Goal: Task Accomplishment & Management: Manage account settings

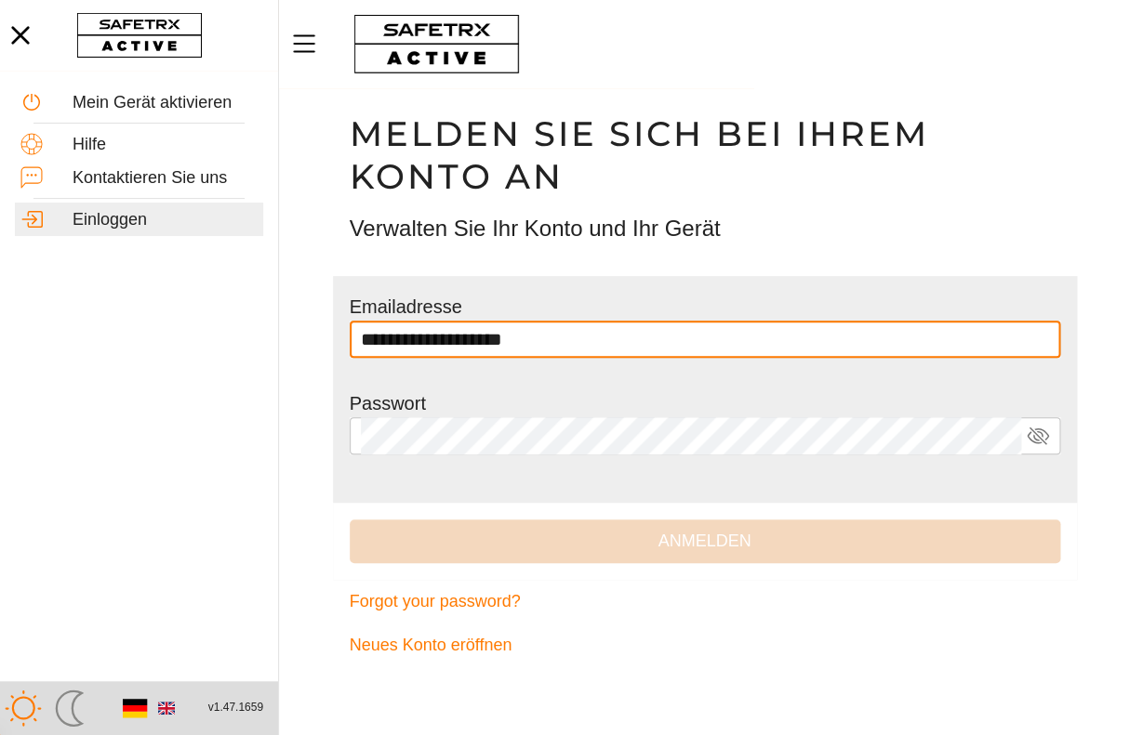
type input "**********"
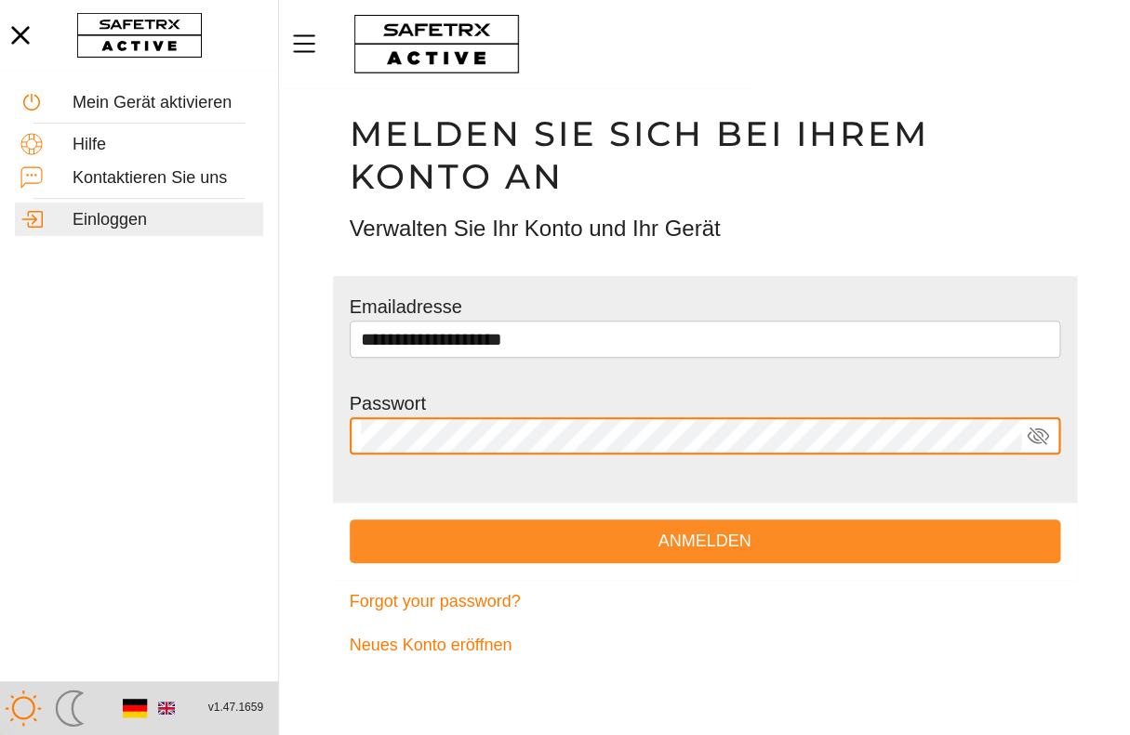
click at [722, 544] on span "Anmelden" at bounding box center [704, 541] width 681 height 29
click at [582, 533] on span "Anmelden" at bounding box center [704, 541] width 681 height 29
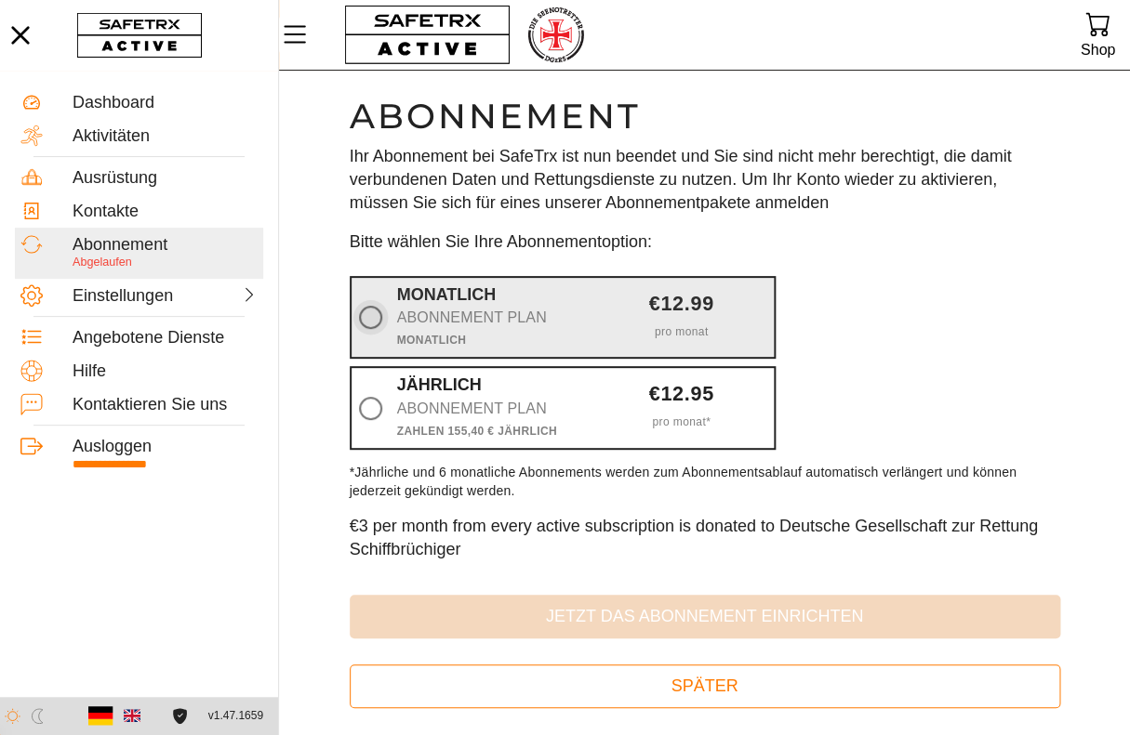
click at [372, 316] on icon at bounding box center [370, 317] width 23 height 23
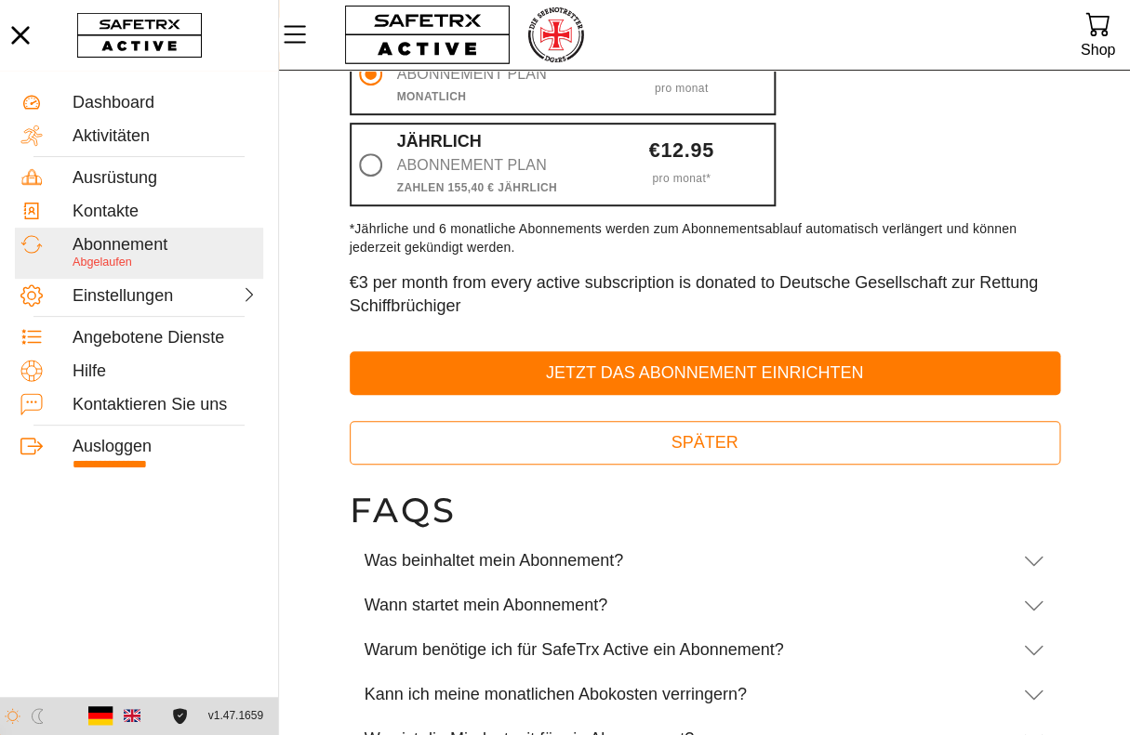
scroll to position [333, 0]
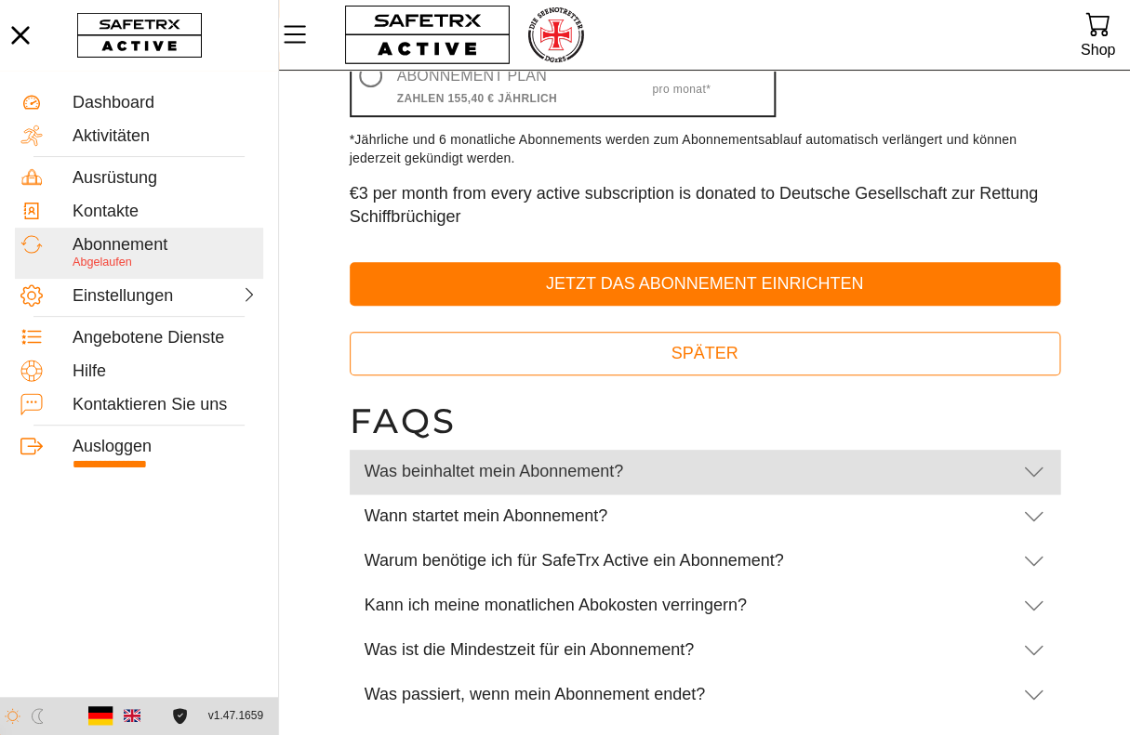
click at [1033, 476] on icon at bounding box center [1034, 472] width 22 height 22
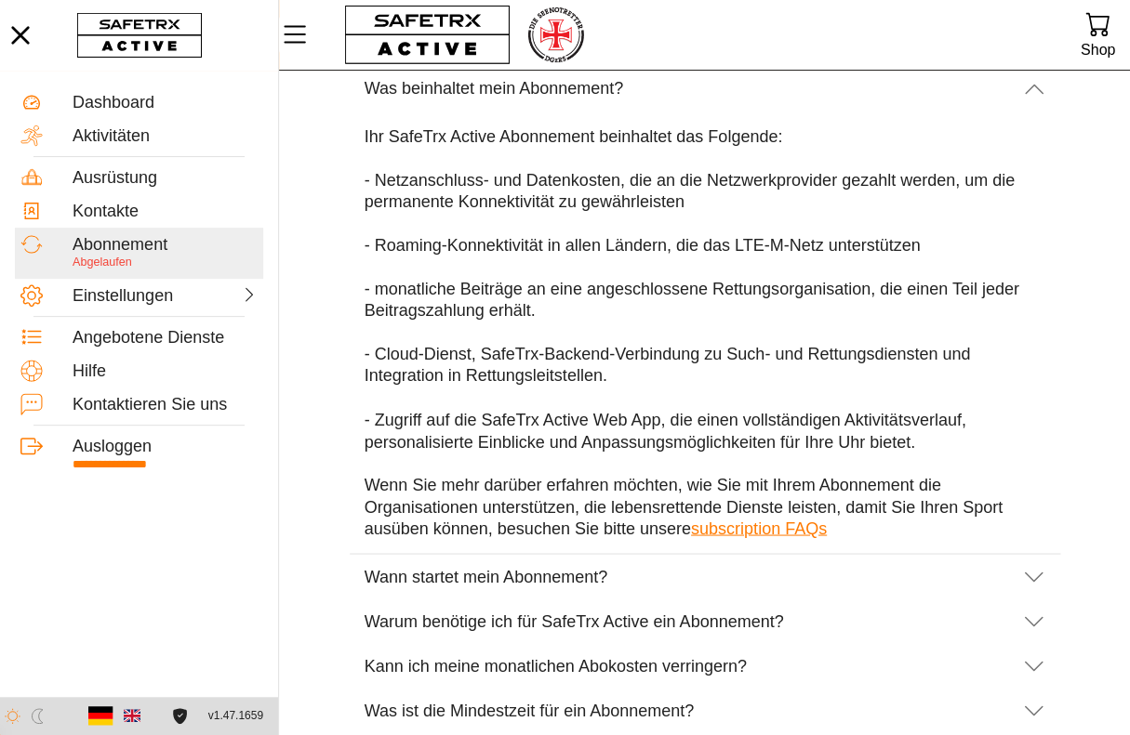
scroll to position [0, 0]
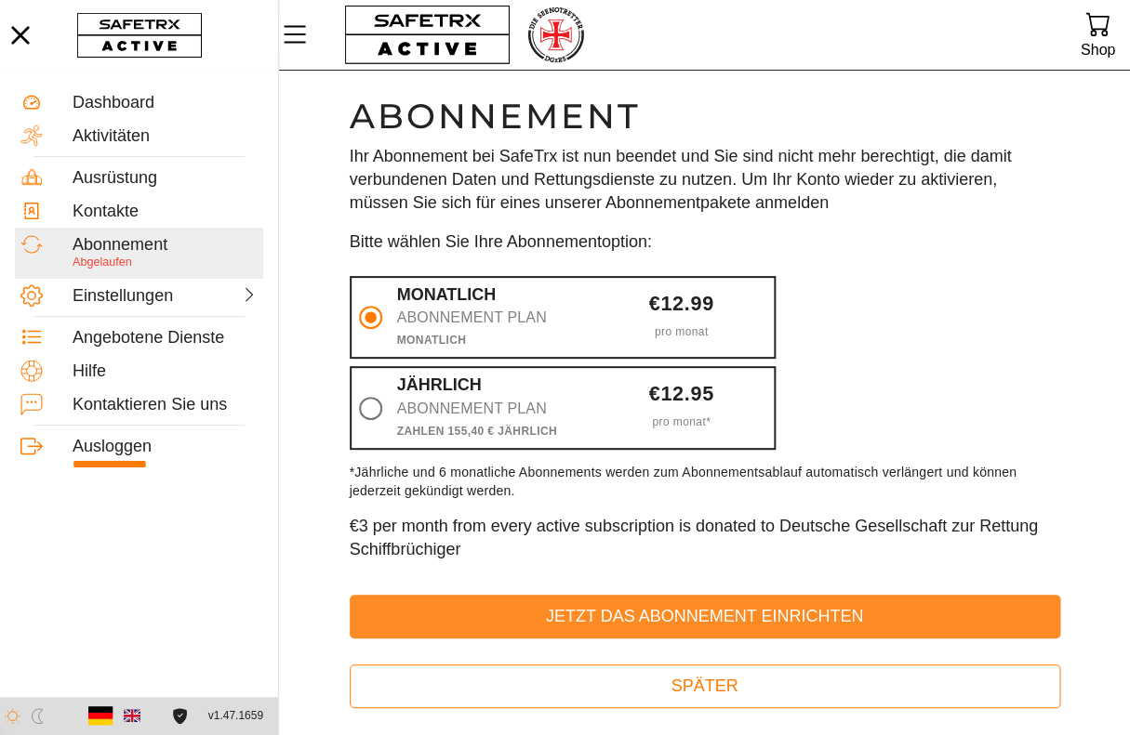
click at [735, 618] on span "Jetzt das Abonnement einrichten" at bounding box center [704, 617] width 681 height 29
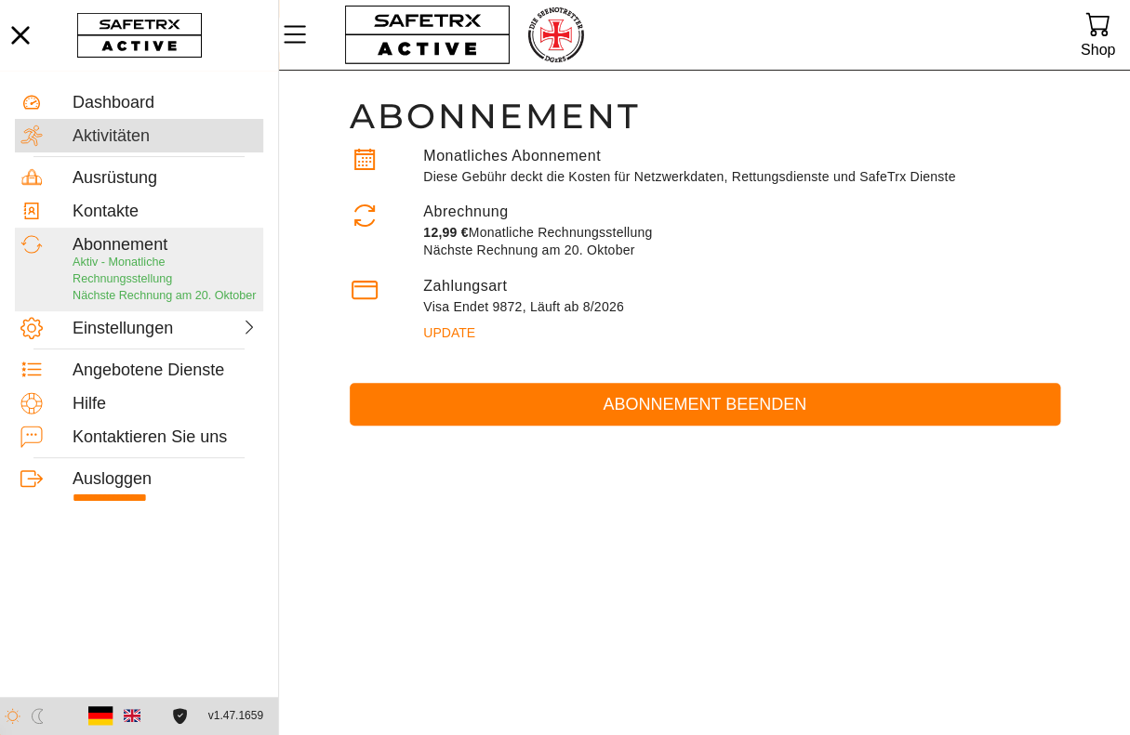
click at [117, 141] on div "Aktivitäten" at bounding box center [165, 136] width 185 height 20
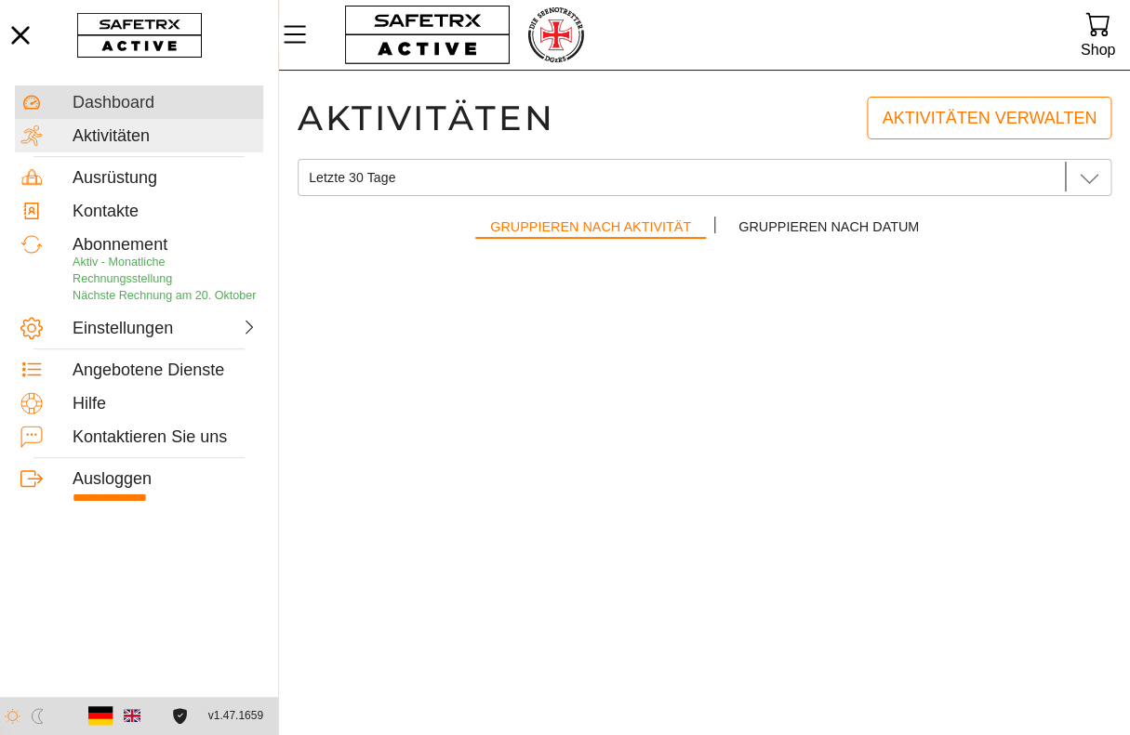
click at [137, 104] on div "Dashboard" at bounding box center [165, 103] width 185 height 20
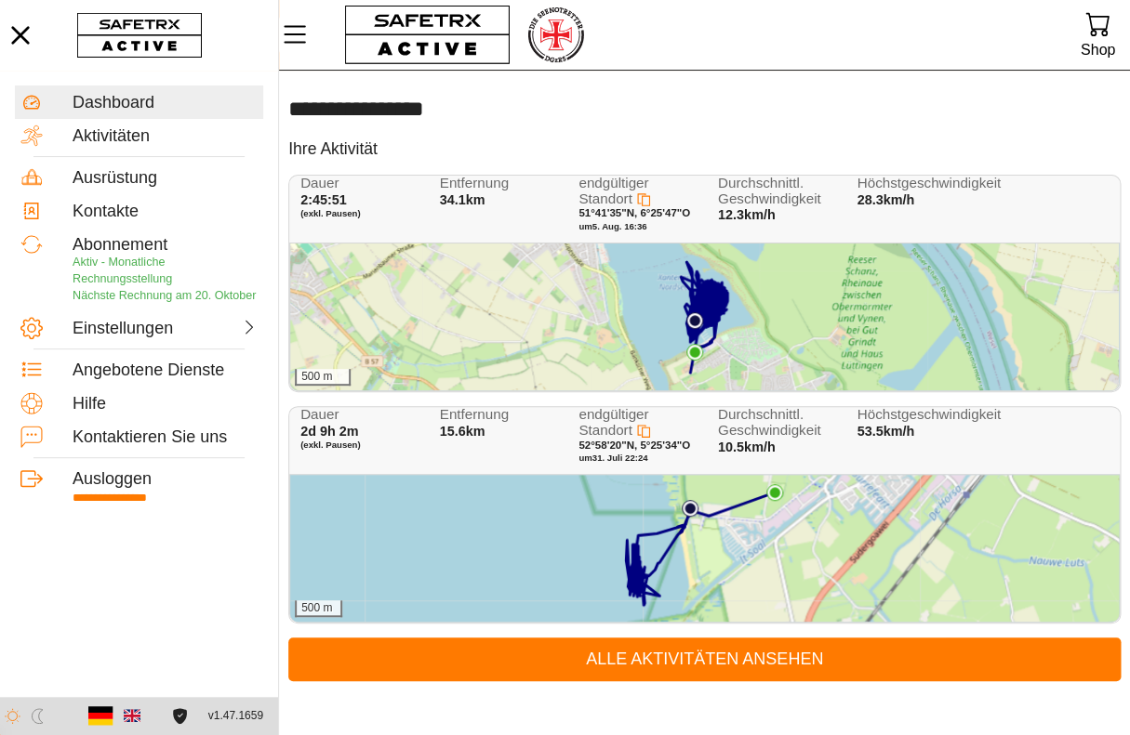
click at [783, 308] on div "500 m" at bounding box center [704, 317] width 828 height 147
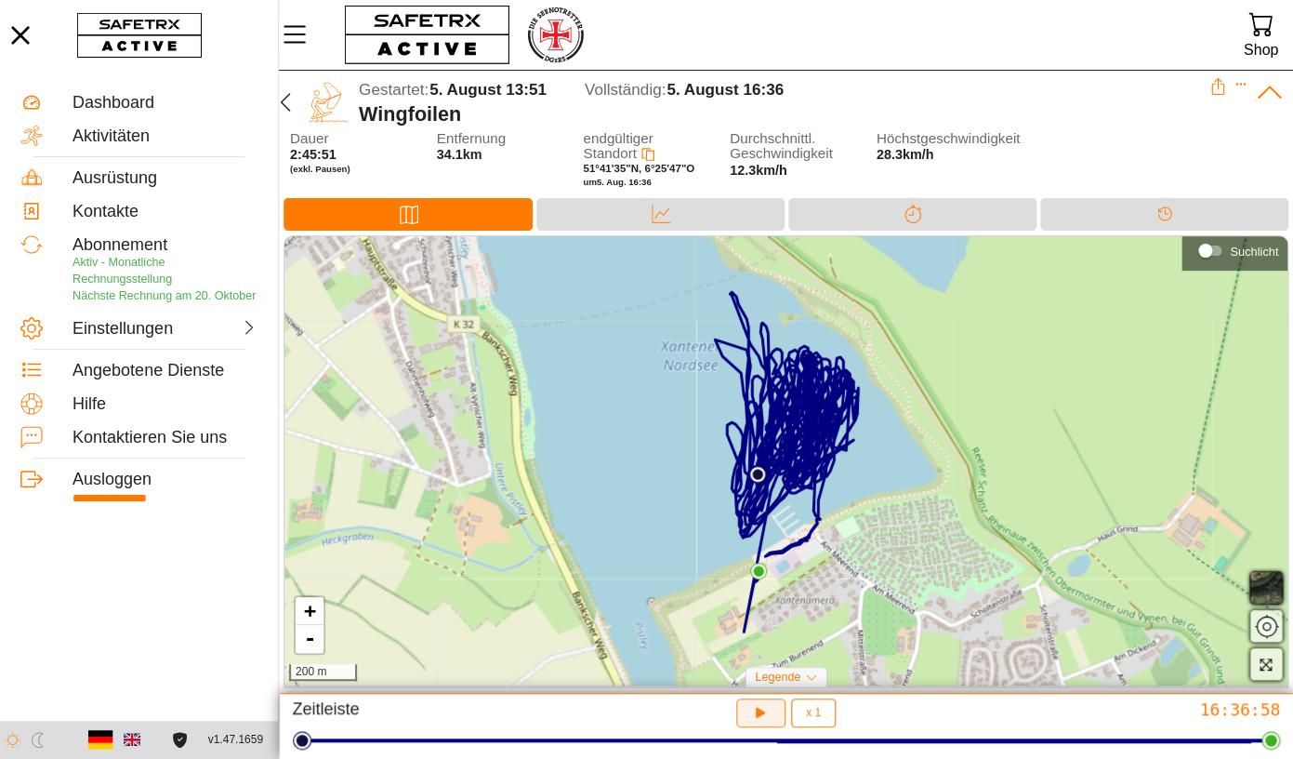
click at [770, 726] on button "button" at bounding box center [760, 712] width 49 height 29
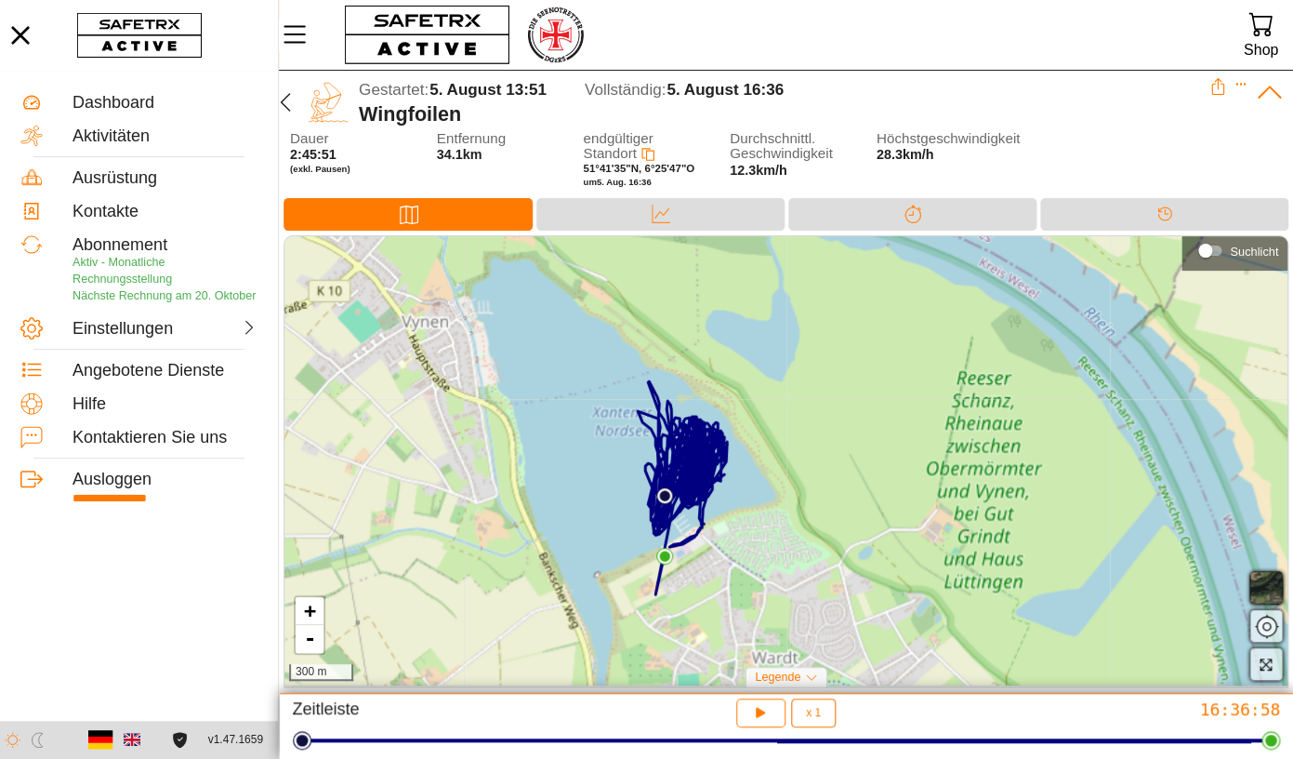
click at [1129, 93] on icon at bounding box center [1269, 92] width 29 height 29
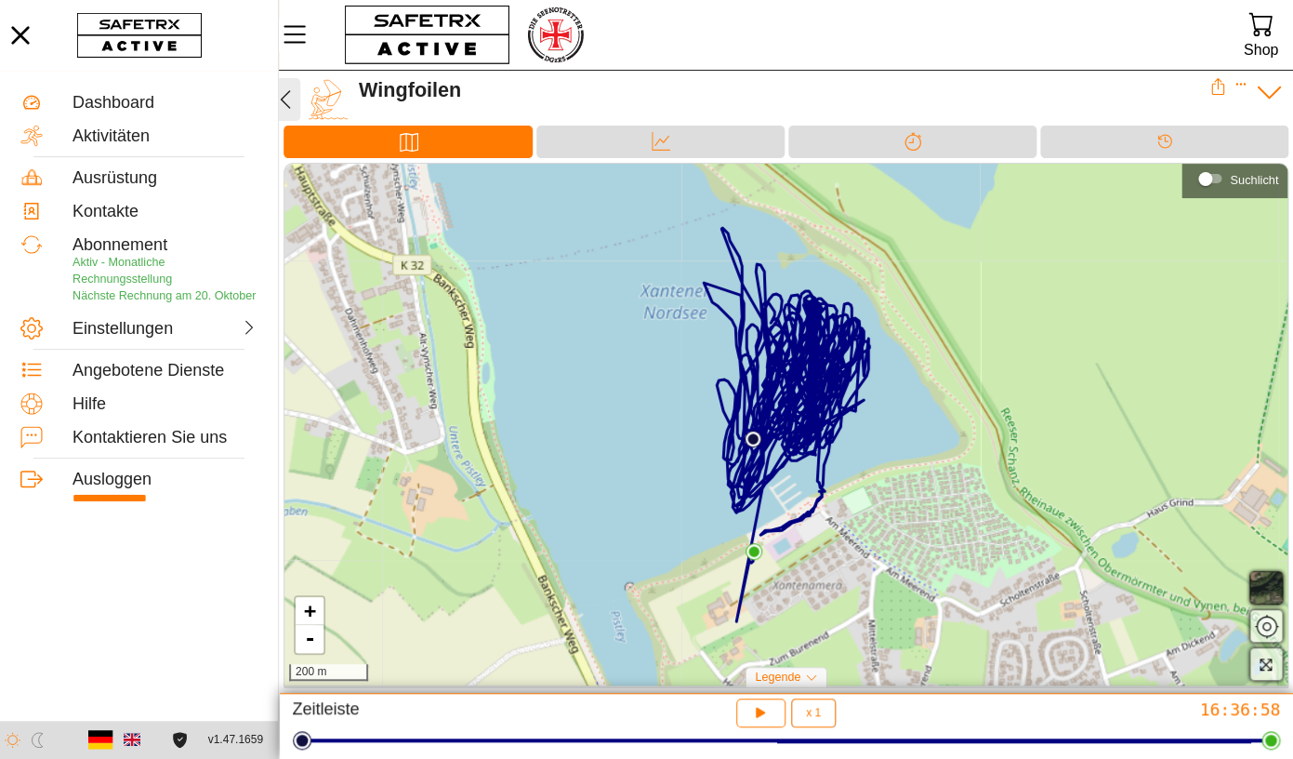
click at [285, 100] on icon "button" at bounding box center [285, 99] width 22 height 22
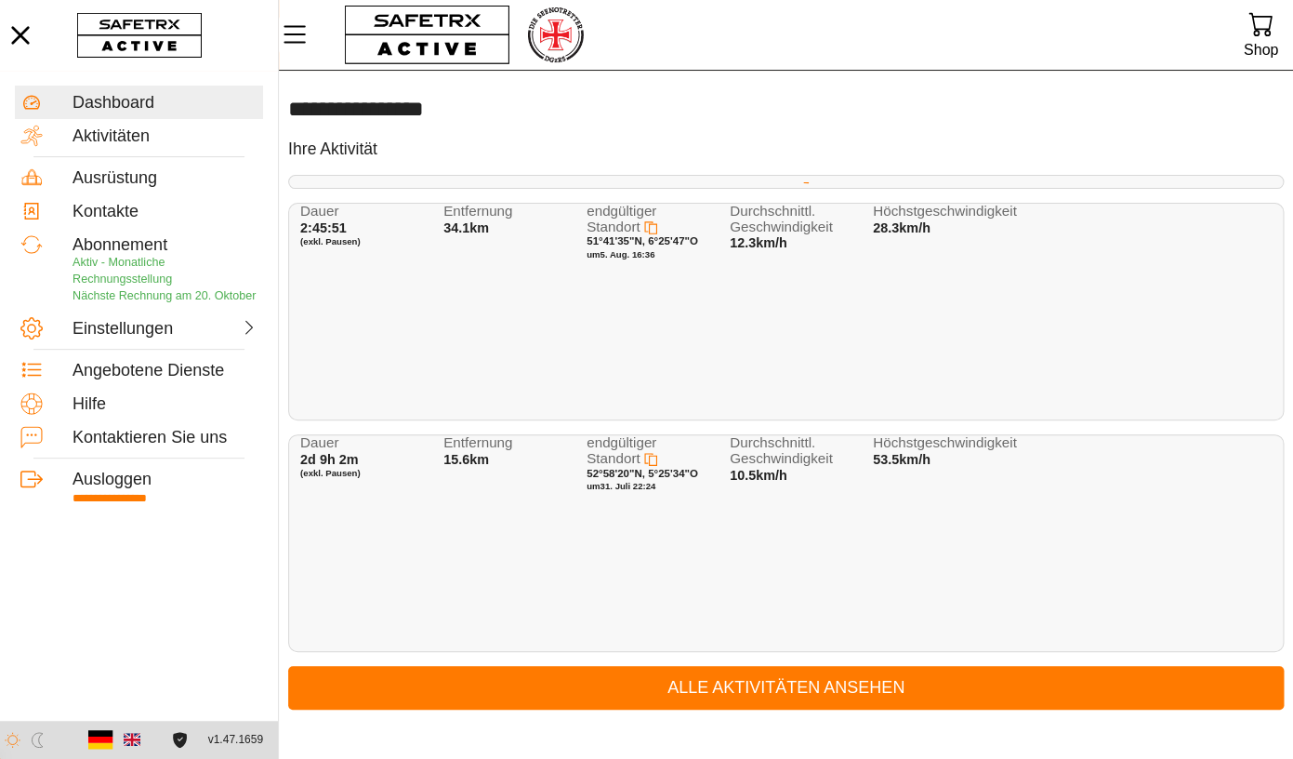
scroll to position [1, 0]
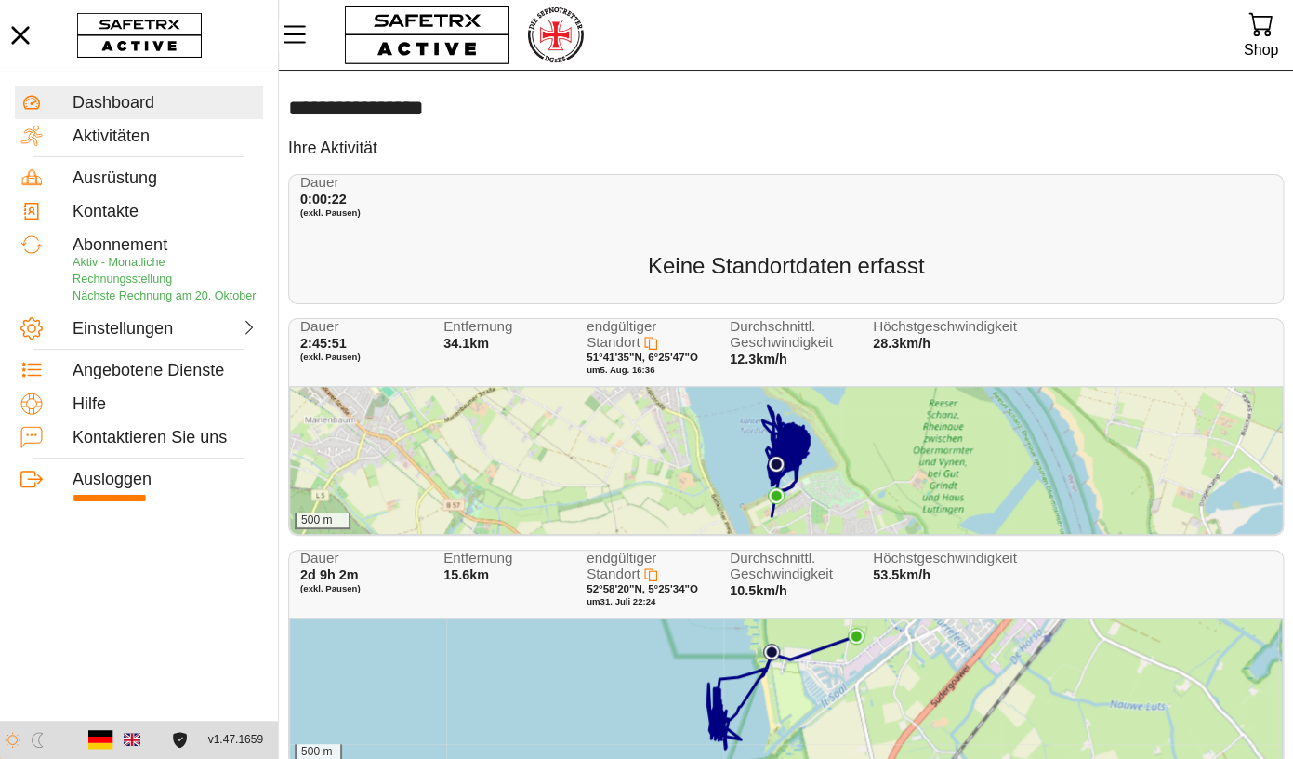
click at [511, 201] on div "Dauer 0:00:22 (exkl. Pausen)" at bounding box center [789, 201] width 978 height 53
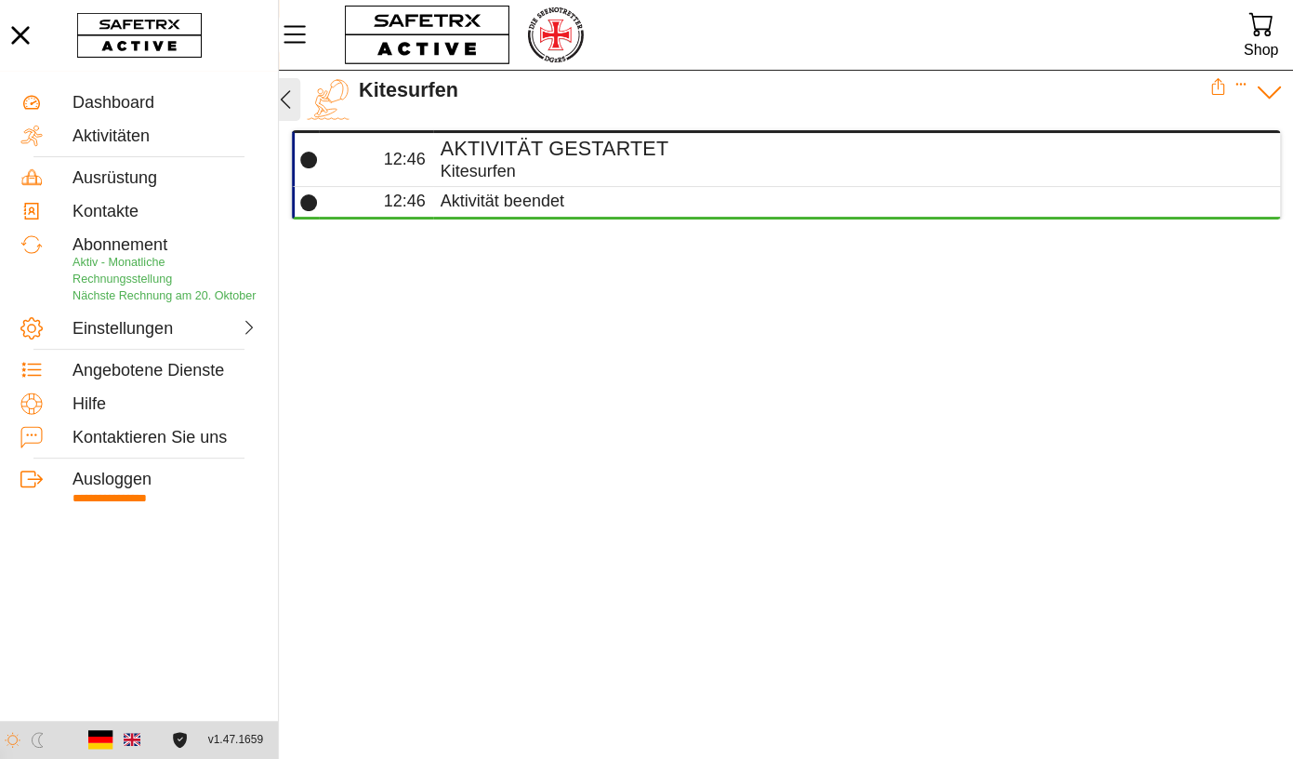
click at [287, 95] on icon "button" at bounding box center [286, 99] width 10 height 19
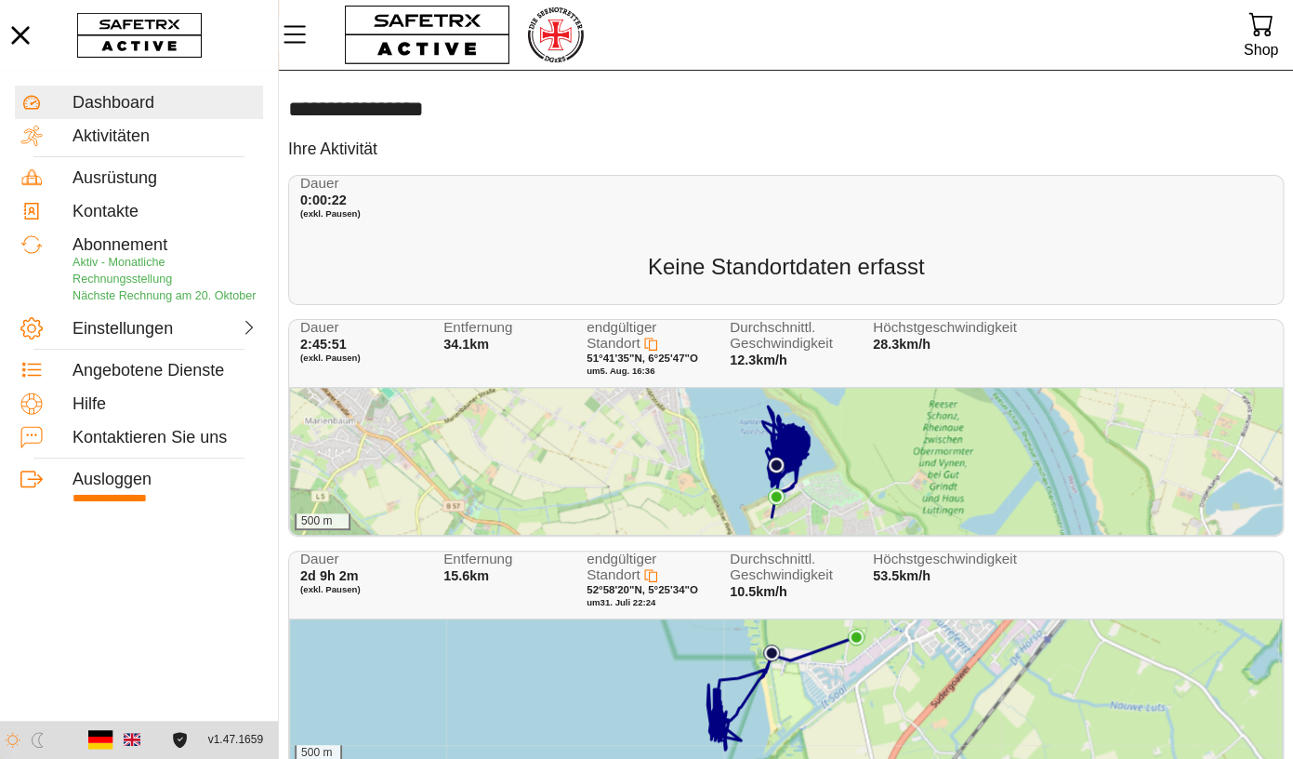
click at [1016, 230] on div "Dauer 0:00:22 (exkl. Pausen) Keine Standortdaten erfasst" at bounding box center [786, 240] width 996 height 130
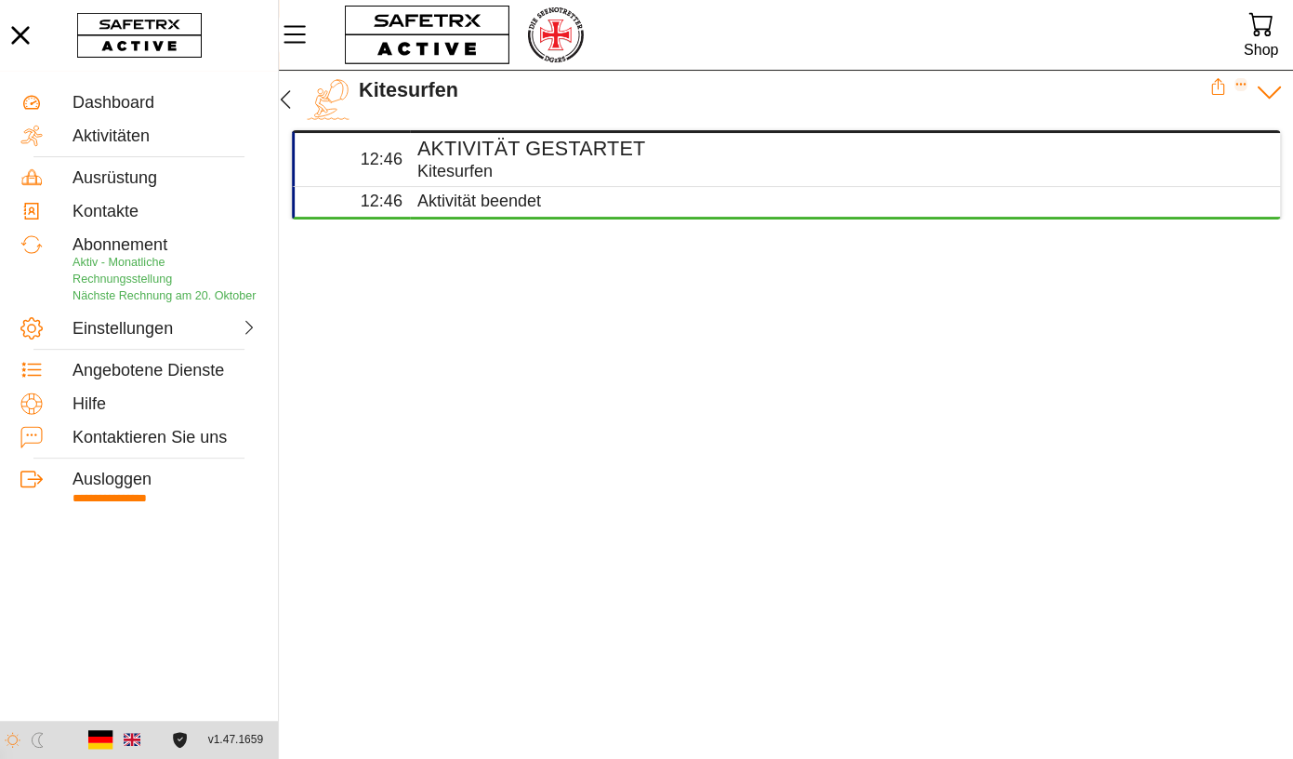
click at [1129, 86] on icon "Erweitern" at bounding box center [1241, 84] width 13 height 13
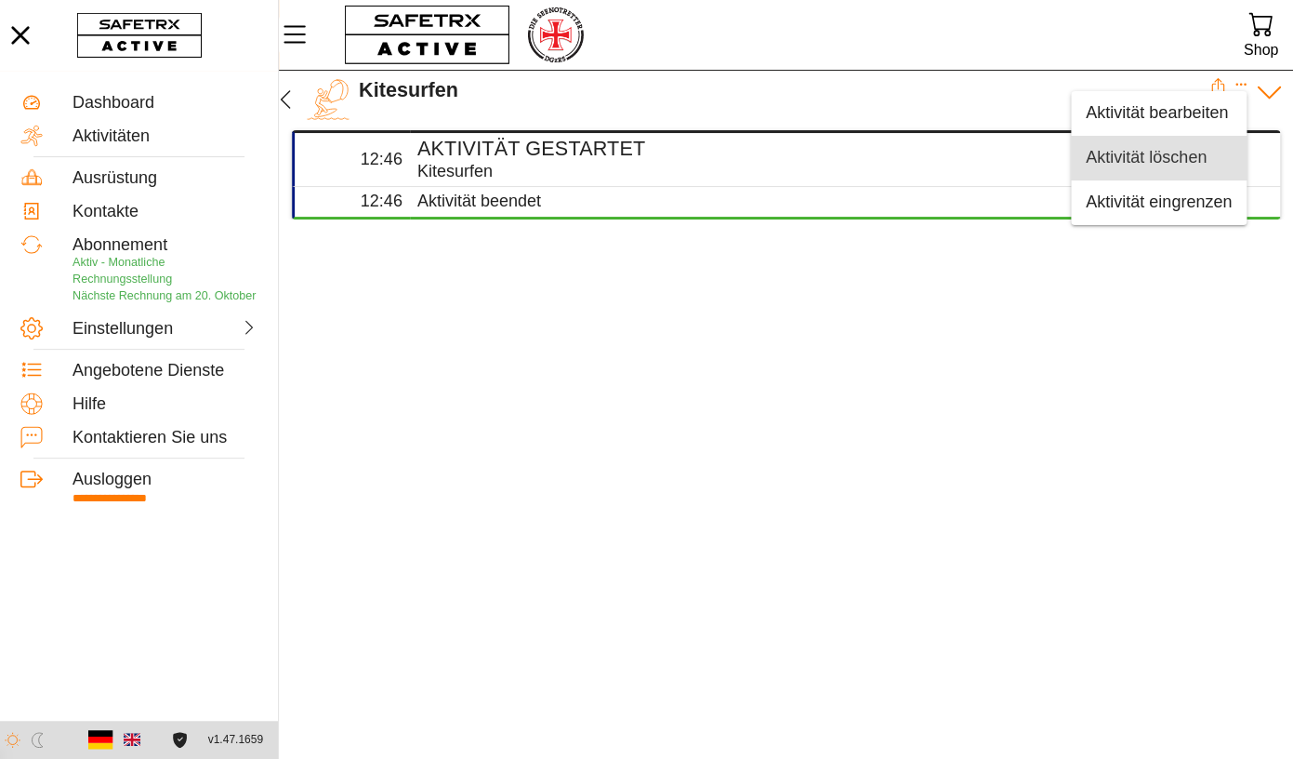
click at [1129, 152] on div "Aktivität löschen" at bounding box center [1159, 158] width 146 height 20
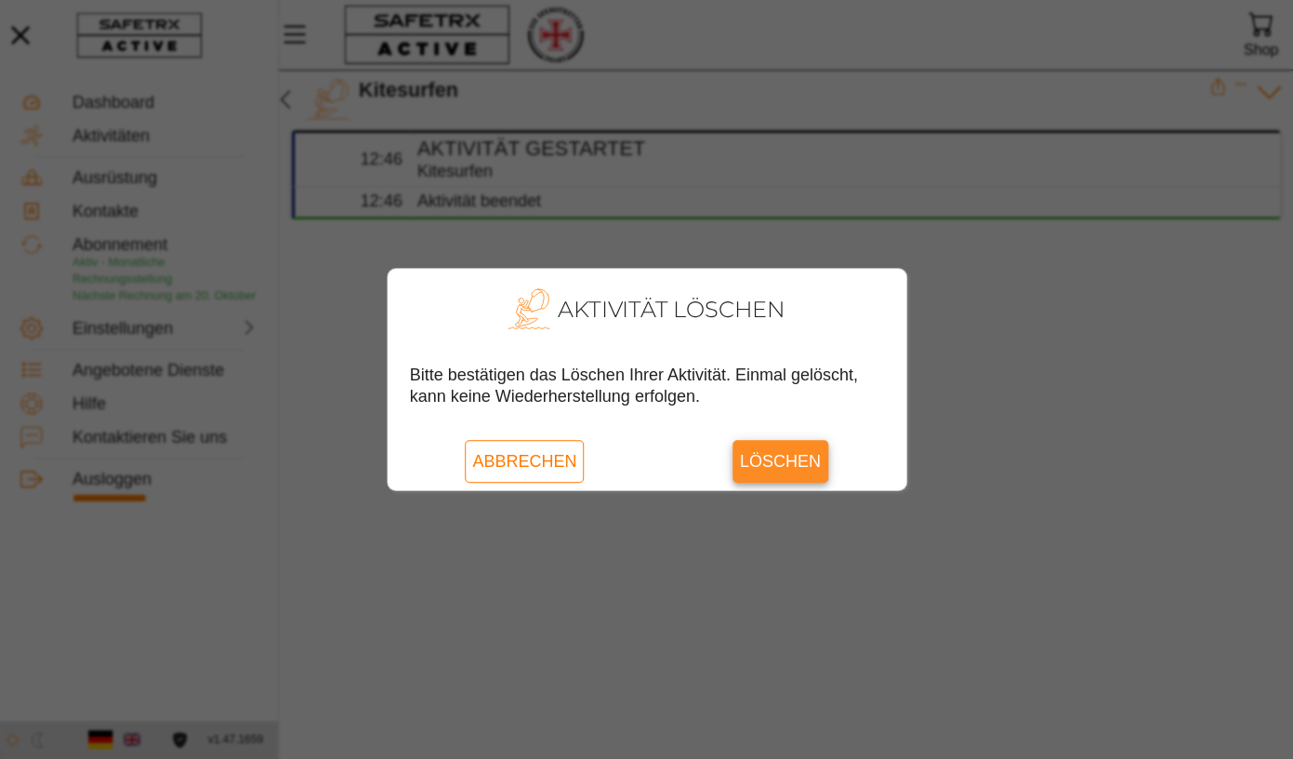
click at [764, 463] on span "Löschen" at bounding box center [780, 461] width 81 height 43
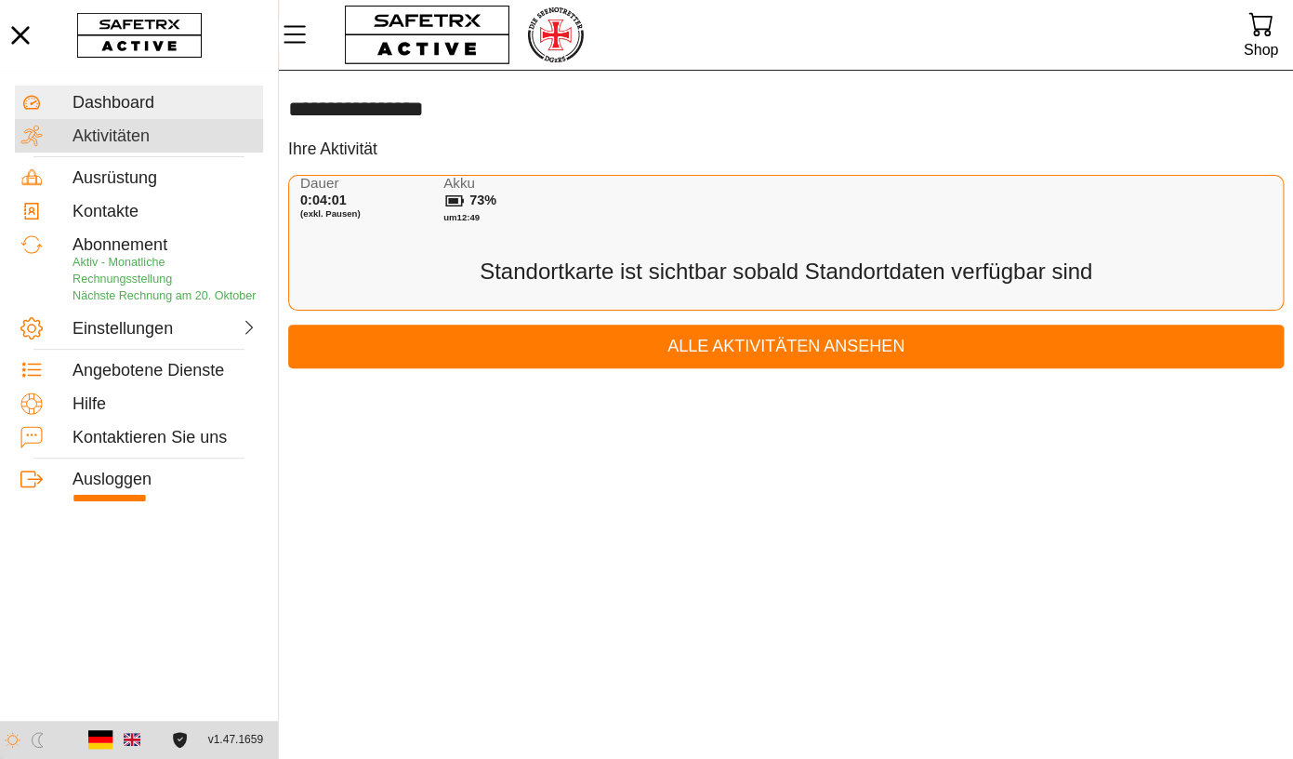
click at [145, 132] on div "Aktivitäten" at bounding box center [165, 136] width 185 height 20
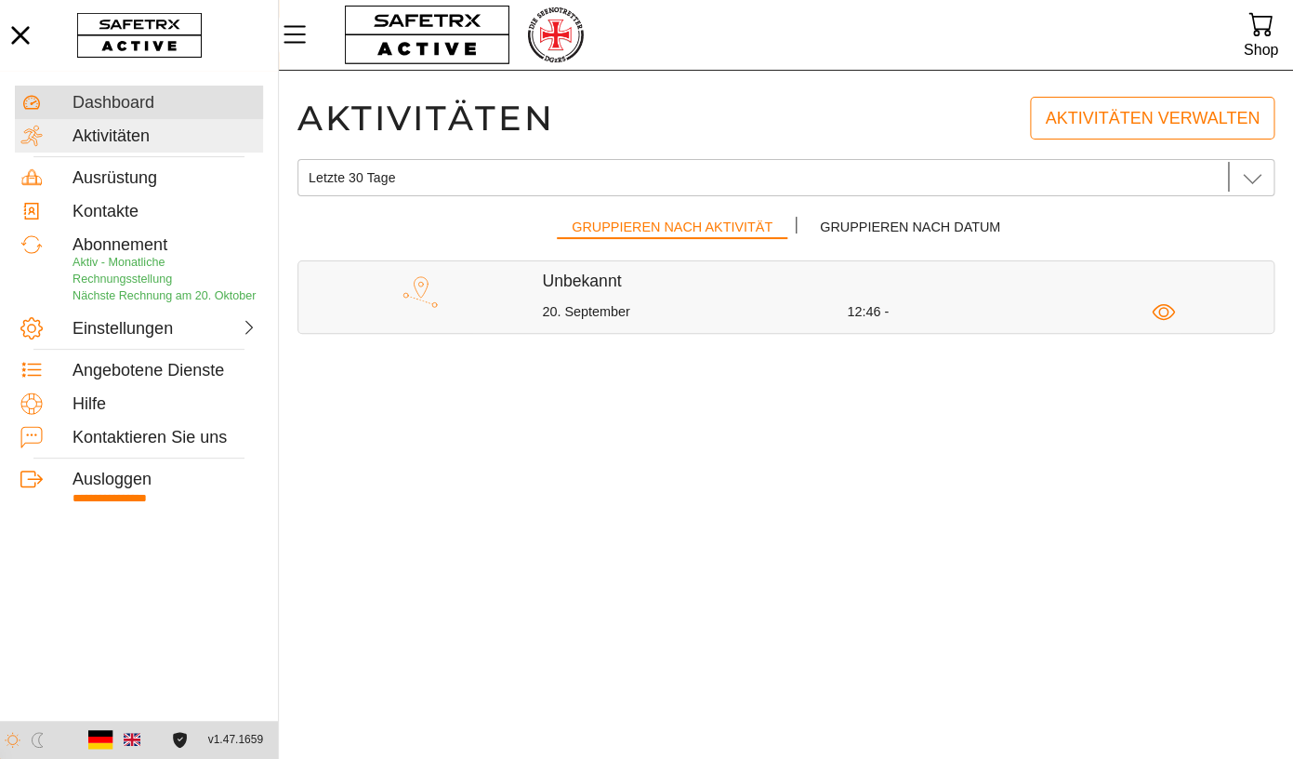
click at [126, 106] on div "Dashboard" at bounding box center [165, 103] width 185 height 20
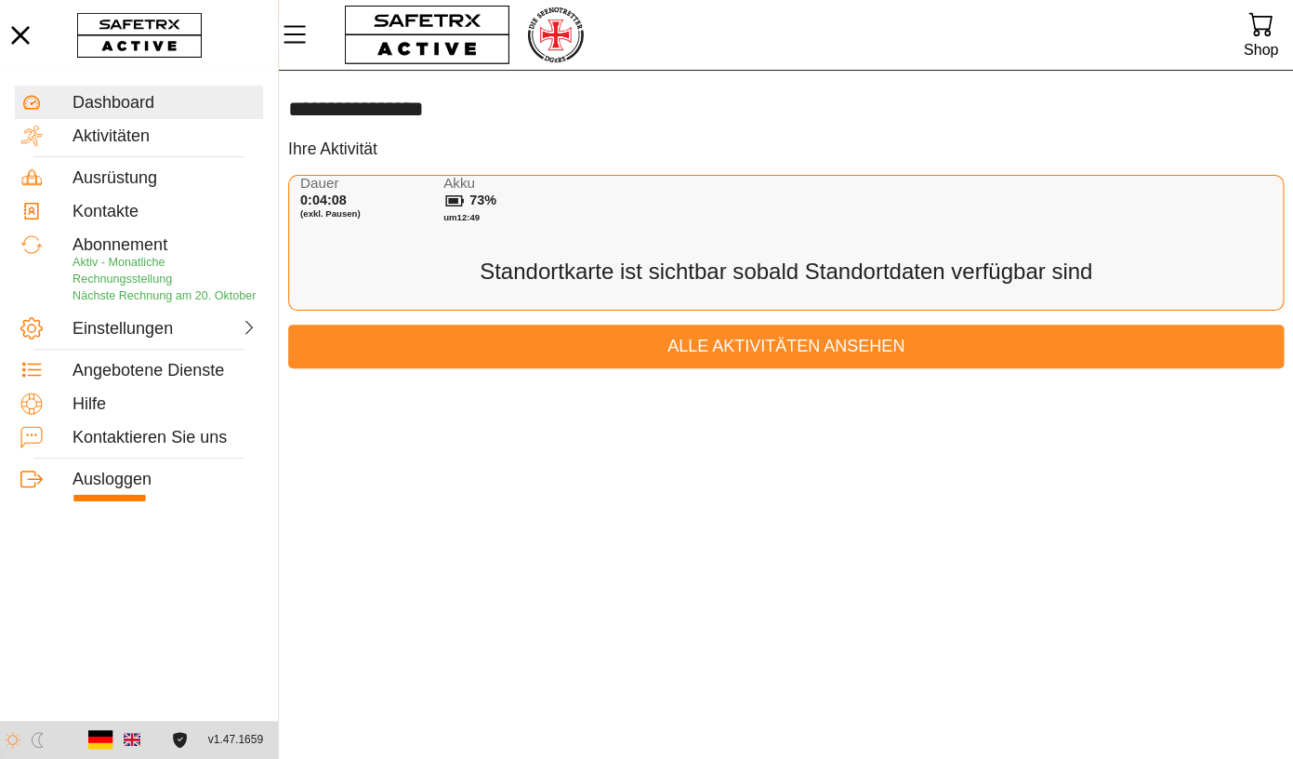
click at [658, 358] on span "Alle Aktivitäten ansehen" at bounding box center [786, 346] width 966 height 29
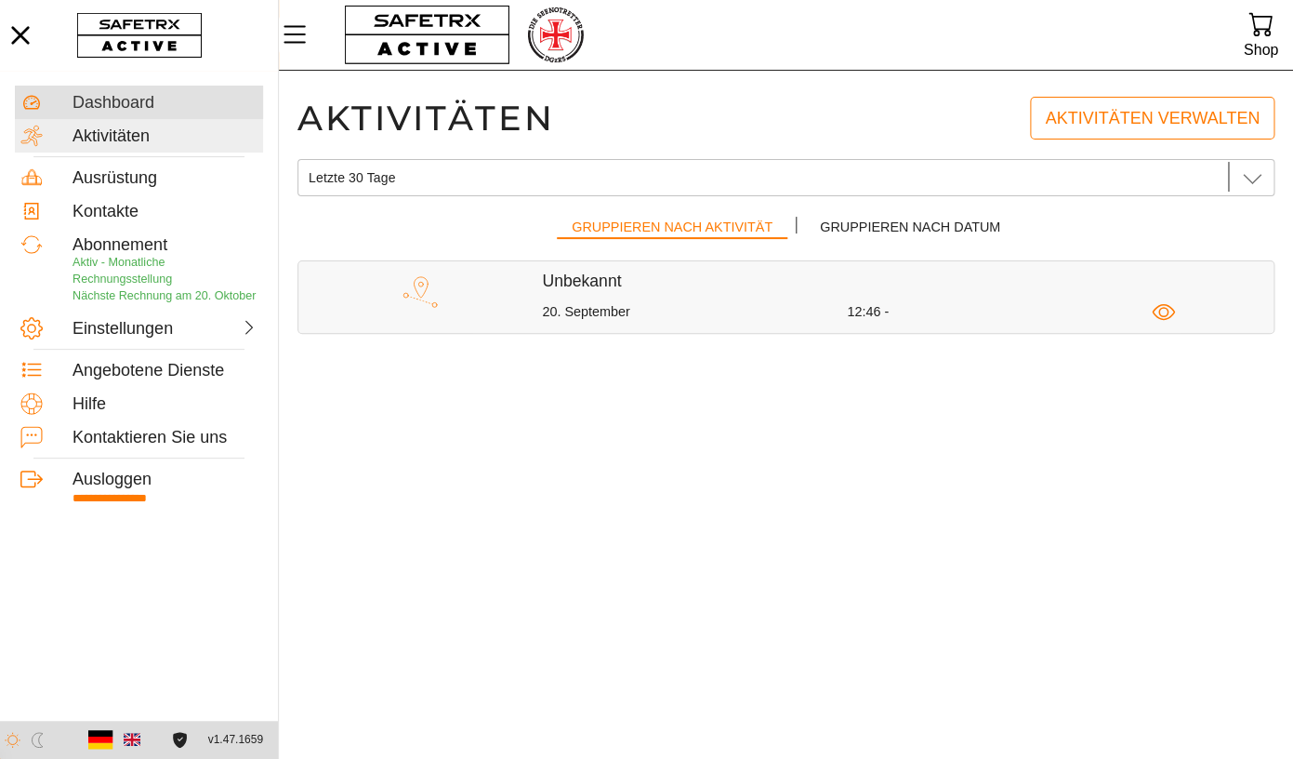
click at [119, 99] on div "Dashboard" at bounding box center [165, 103] width 185 height 20
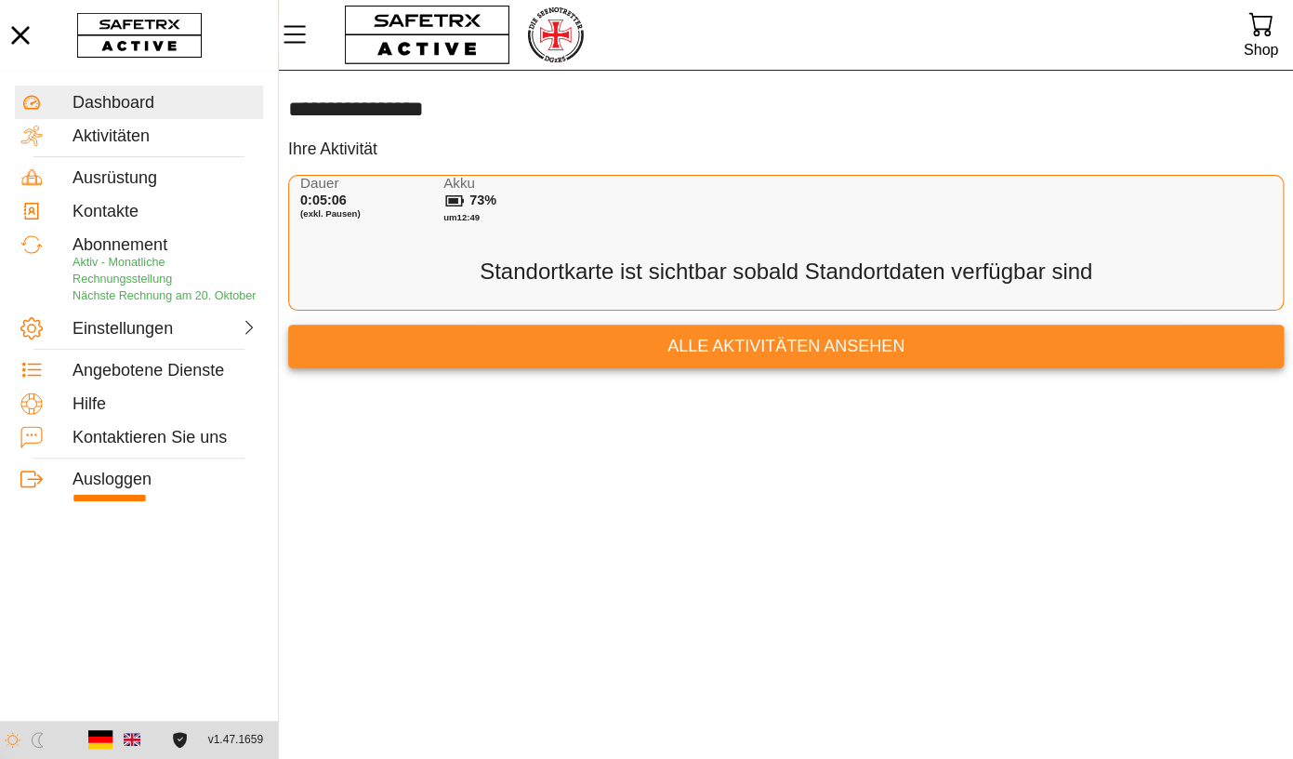
click at [818, 343] on span "Alle Aktivitäten ansehen" at bounding box center [786, 346] width 966 height 29
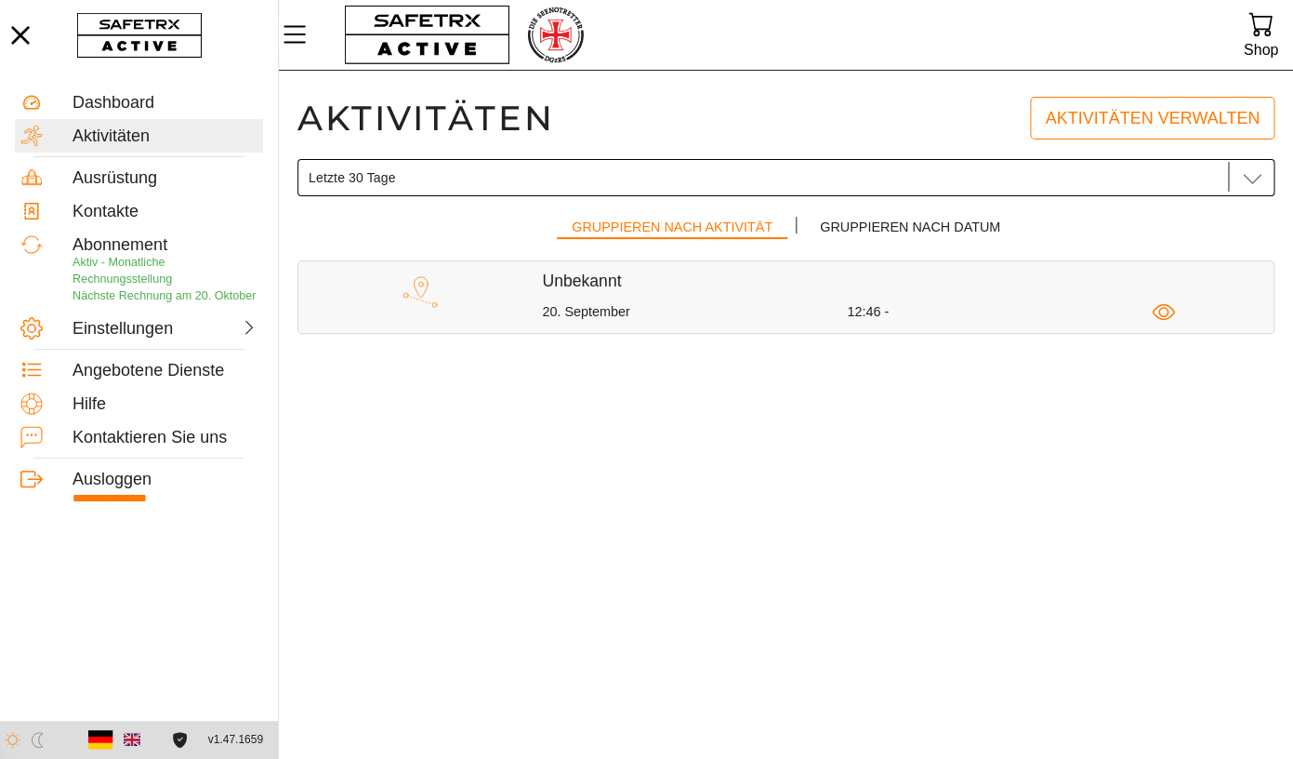
click at [1129, 185] on icon at bounding box center [1252, 177] width 22 height 22
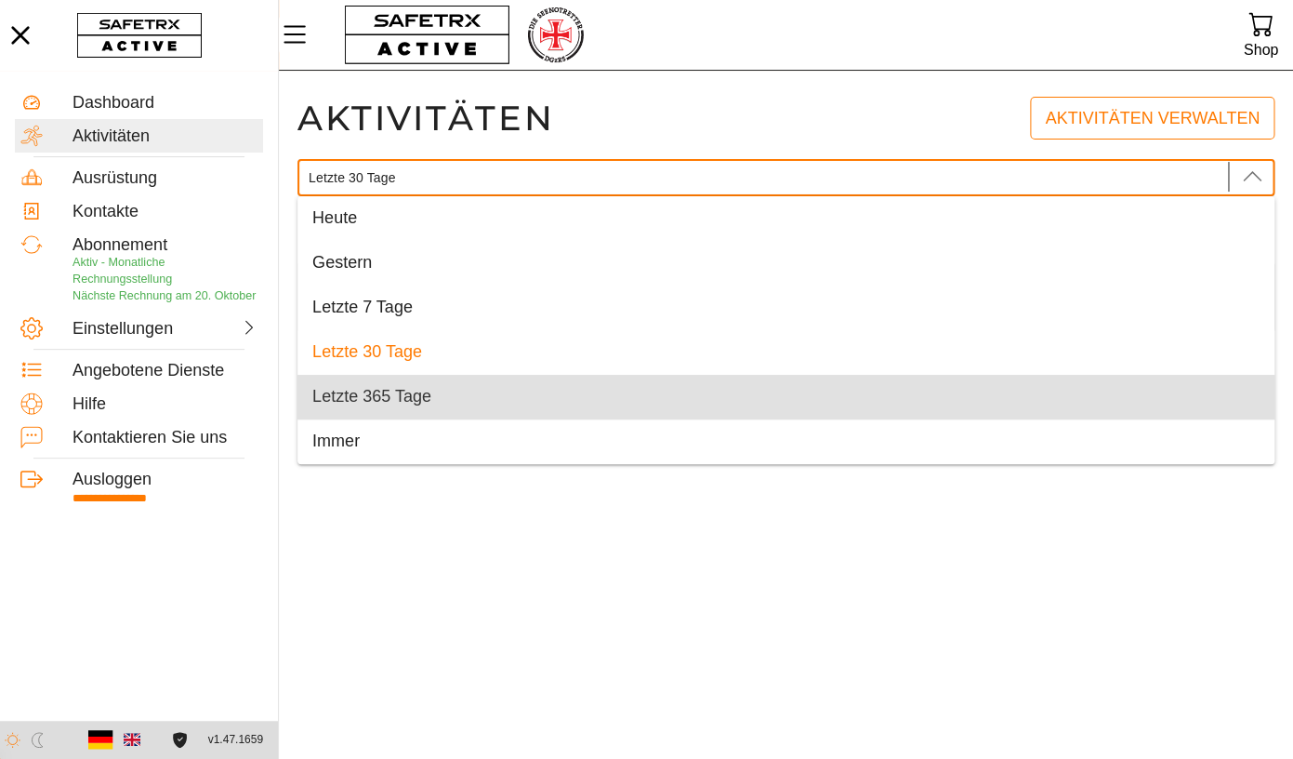
click at [620, 392] on div "Letzte 365 Tage" at bounding box center [785, 397] width 947 height 20
type input "Letzte 365 Tage"
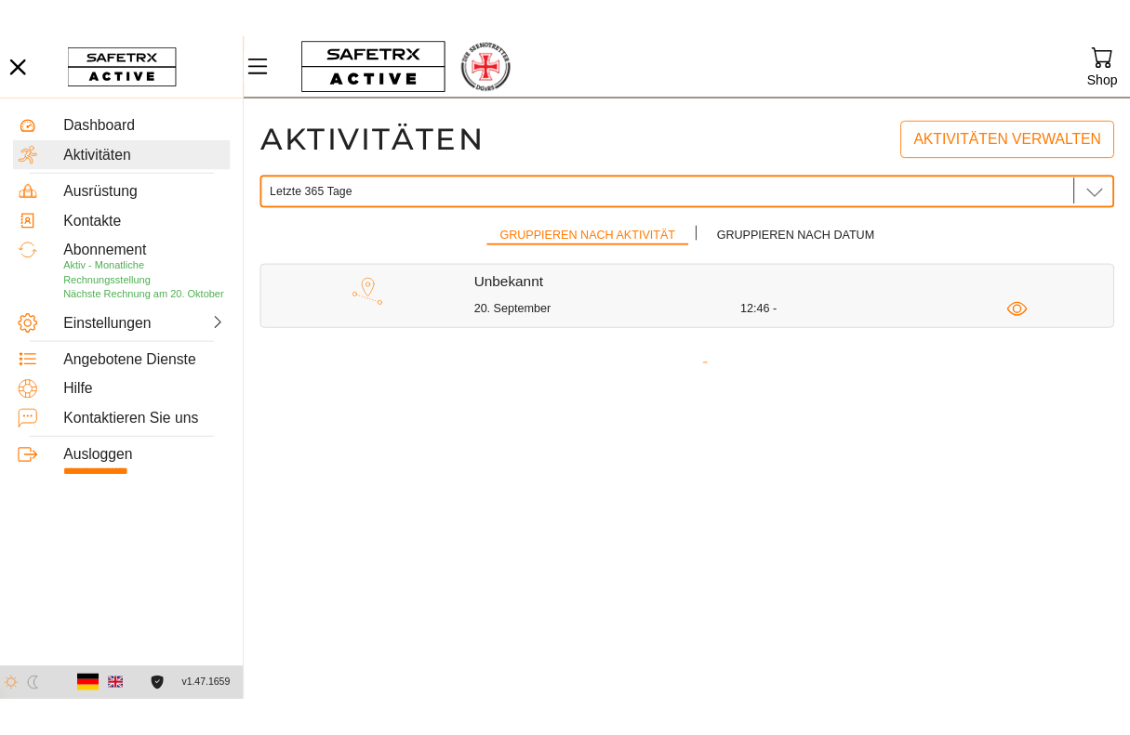
scroll to position [0, 91]
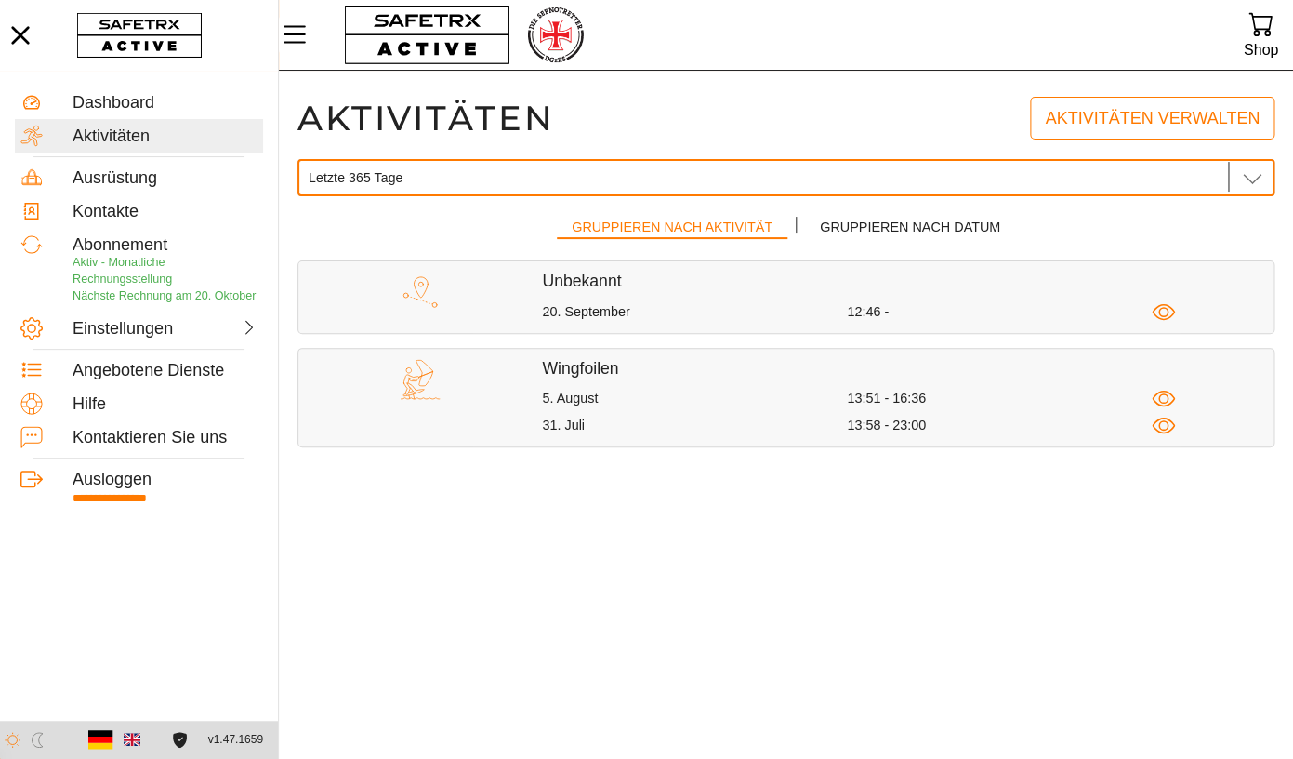
click at [730, 411] on div "Wingfoilen 5. August 13:51 - 16:36 31. Juli 13:58 - 23:00" at bounding box center [908, 397] width 732 height 79
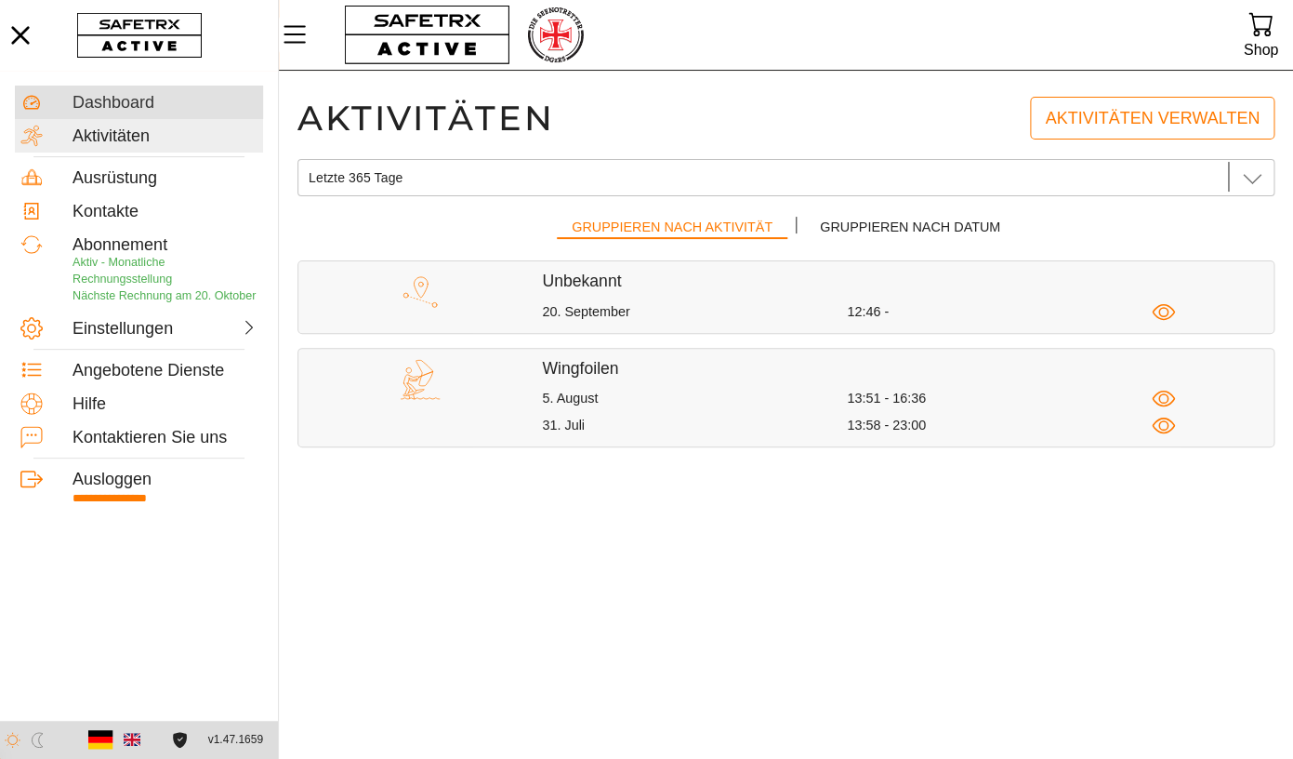
click at [120, 108] on div "Dashboard" at bounding box center [165, 103] width 185 height 20
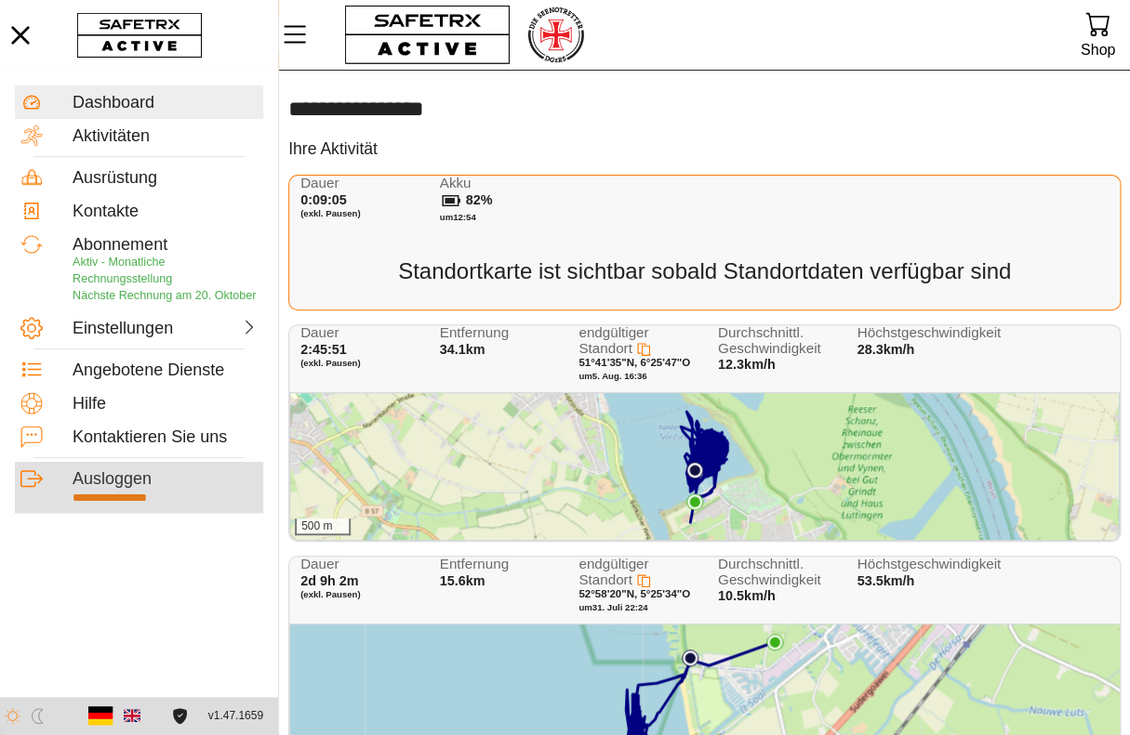
click at [110, 490] on div "Ausloggen" at bounding box center [165, 480] width 185 height 20
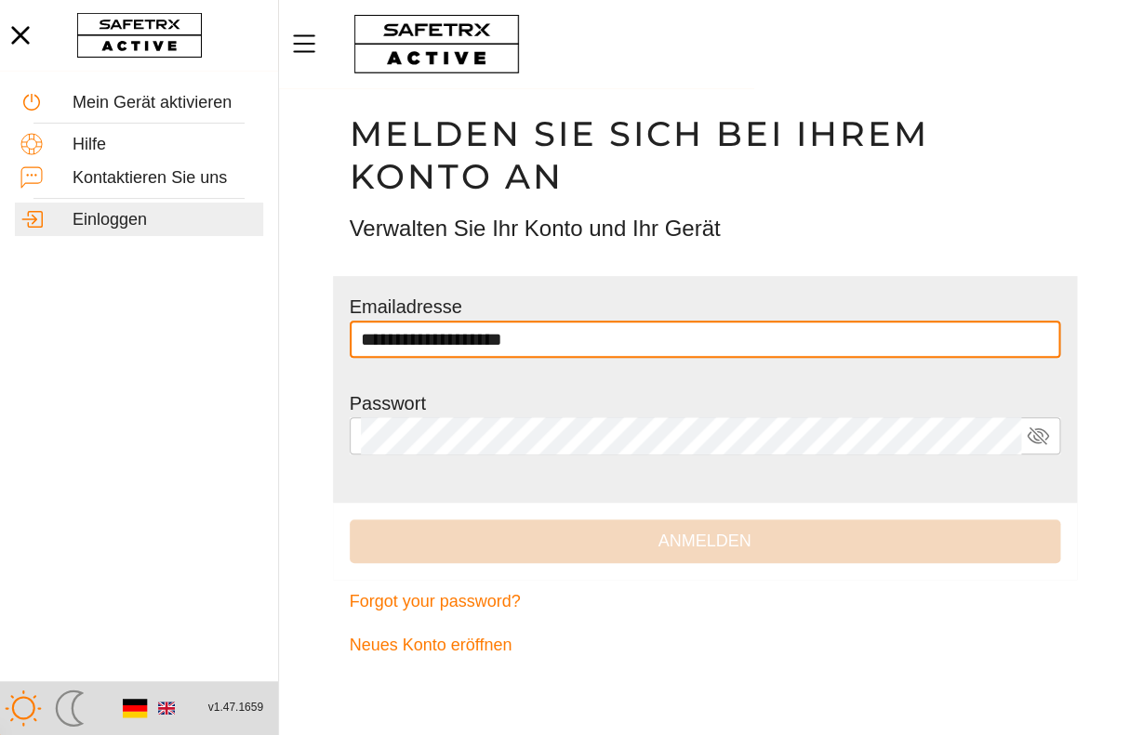
type input "**********"
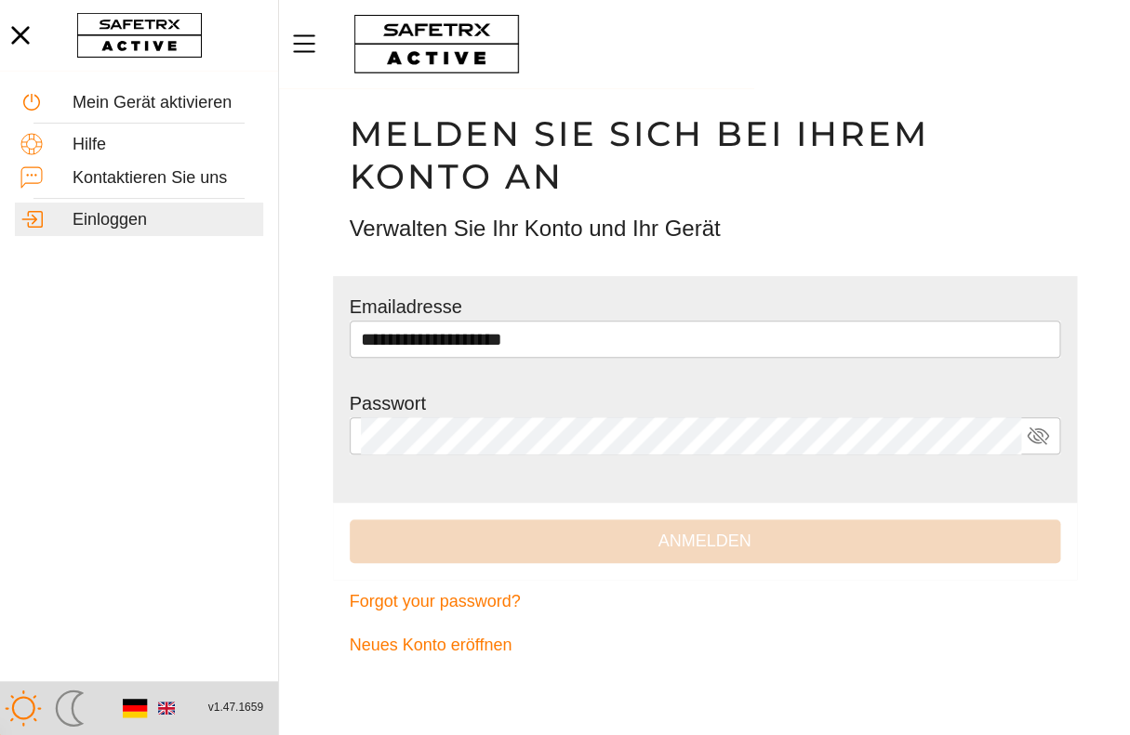
click at [516, 458] on div at bounding box center [705, 464] width 710 height 19
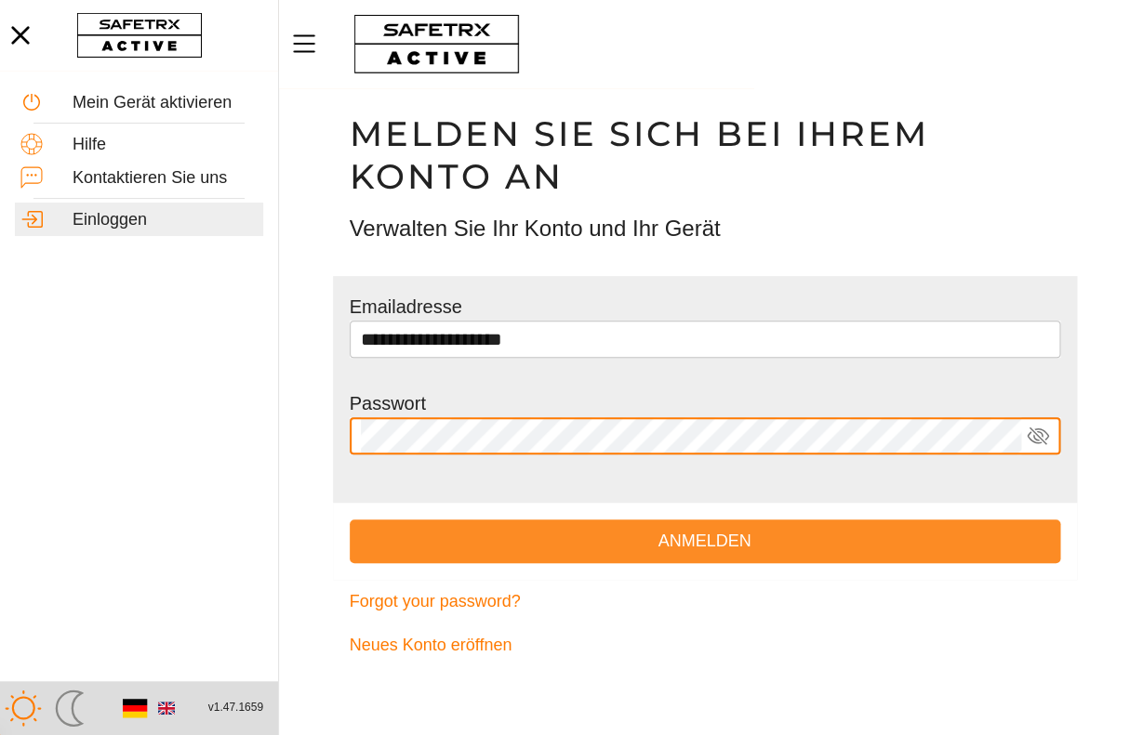
click at [695, 540] on span "Anmelden" at bounding box center [704, 541] width 681 height 29
